Goal: Information Seeking & Learning: Learn about a topic

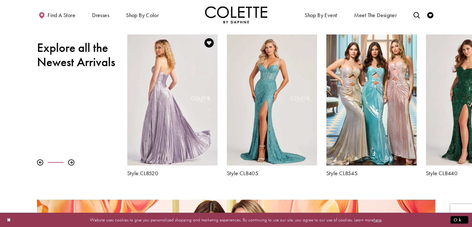
scroll to position [231, 0]
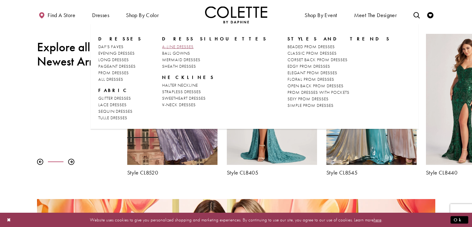
click at [162, 45] on span "A-LINE DRESSES" at bounding box center [177, 47] width 31 height 6
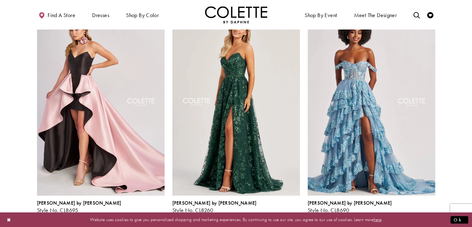
scroll to position [509, 0]
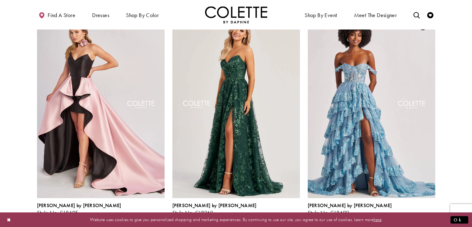
click at [431, 216] on span "Product List" at bounding box center [431, 219] width 7 height 7
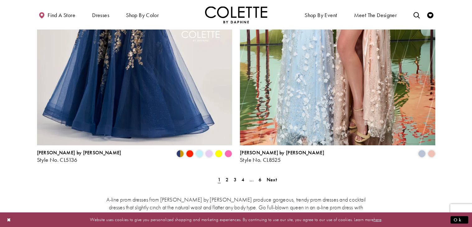
scroll to position [1117, 0]
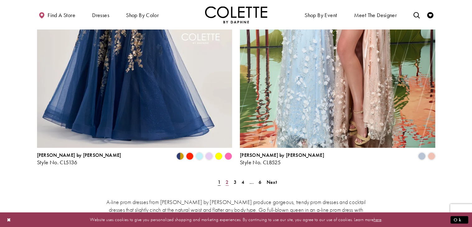
click at [226, 179] on span "2" at bounding box center [227, 182] width 3 height 7
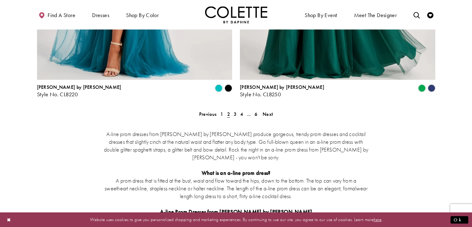
scroll to position [1187, 0]
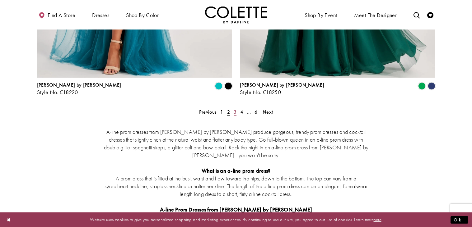
click at [235, 109] on span "3" at bounding box center [235, 112] width 3 height 7
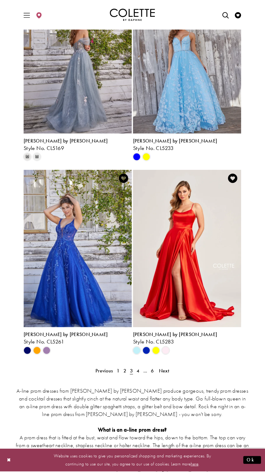
scroll to position [1054, 0]
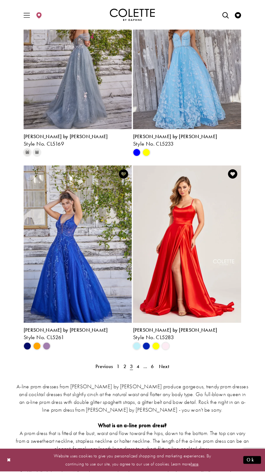
click at [138, 227] on div "A-line prom dresses from Colette by Daphne produce gorgeous, trendy prom dresse…" at bounding box center [132, 448] width 233 height 158
click at [137, 227] on span "4" at bounding box center [138, 366] width 3 height 7
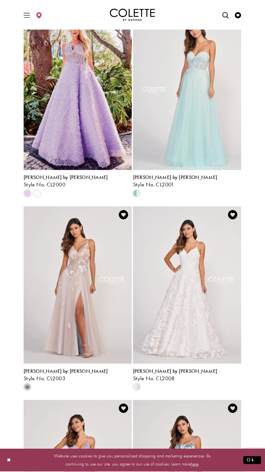
scroll to position [39, 0]
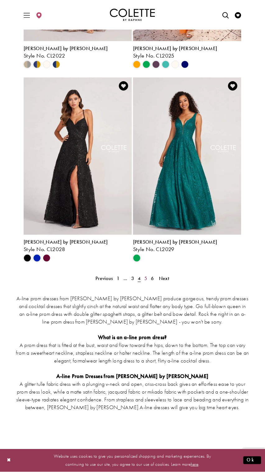
click at [147, 227] on link "5" at bounding box center [146, 278] width 7 height 9
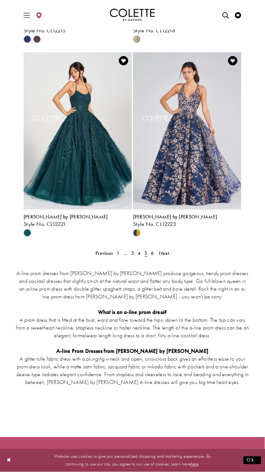
scroll to position [1169, 0]
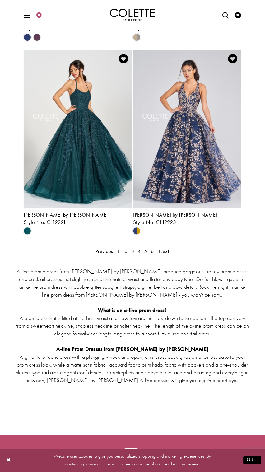
click at [152, 227] on div "A-line prom dresses from Colette by Daphne produce gorgeous, trendy prom dresse…" at bounding box center [132, 333] width 233 height 158
click at [154, 227] on span "6" at bounding box center [152, 251] width 3 height 7
